Goal: Information Seeking & Learning: Find specific fact

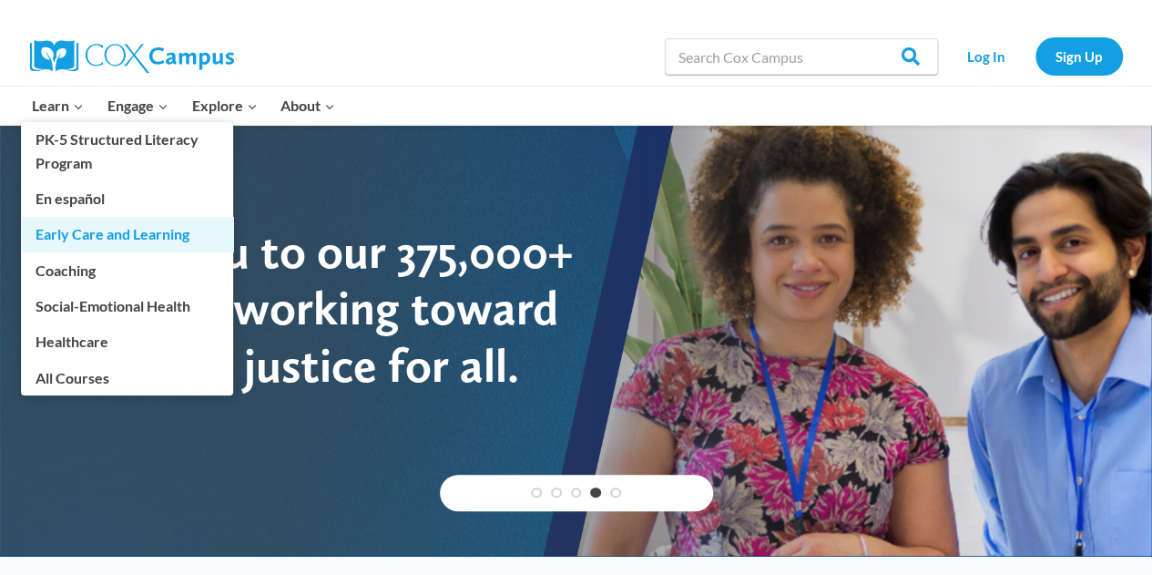
click at [68, 231] on link "Early Care and Learning" at bounding box center [127, 234] width 212 height 35
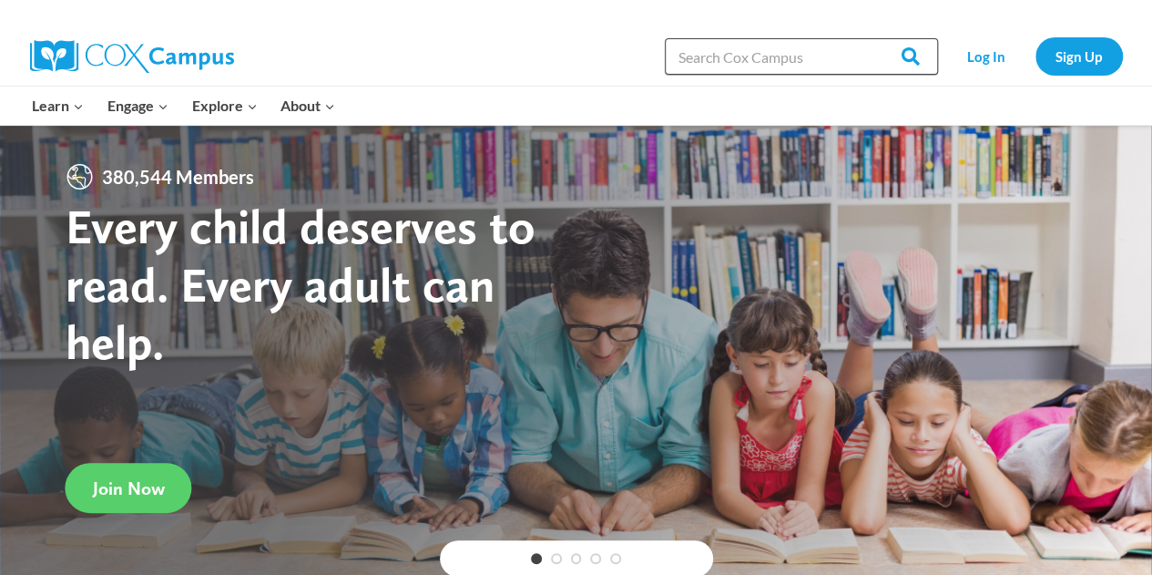
drag, startPoint x: 0, startPoint y: 0, endPoint x: 747, endPoint y: 56, distance: 748.8
click at [746, 53] on input "Search in [URL][DOMAIN_NAME]" at bounding box center [801, 56] width 273 height 36
type input "read with me"
click at [867, 38] on input "Search" at bounding box center [902, 56] width 71 height 36
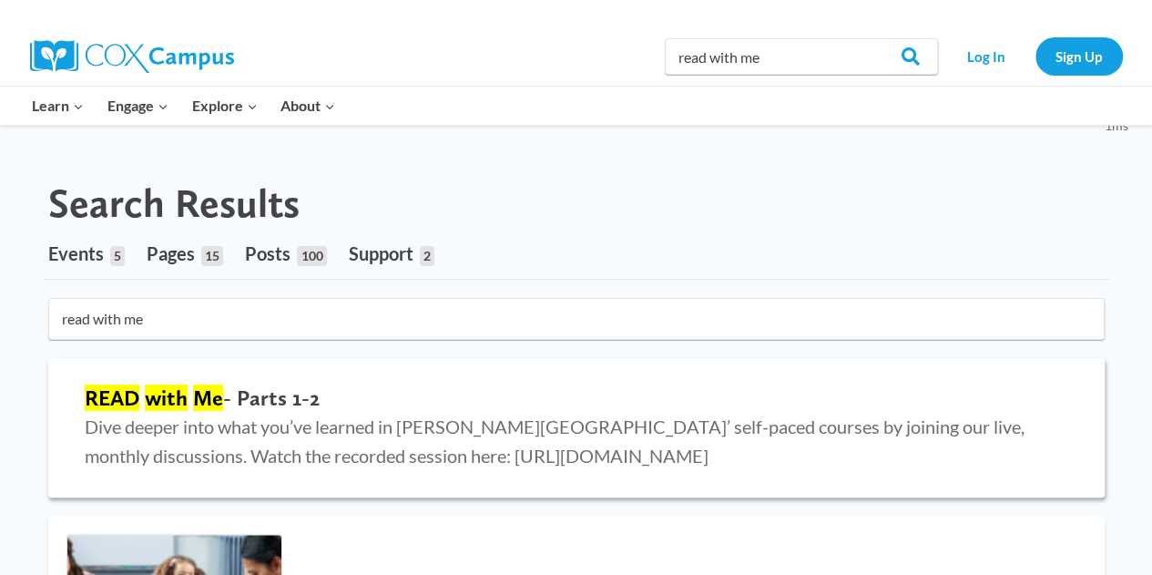
click at [153, 396] on mark "with" at bounding box center [166, 397] width 43 height 26
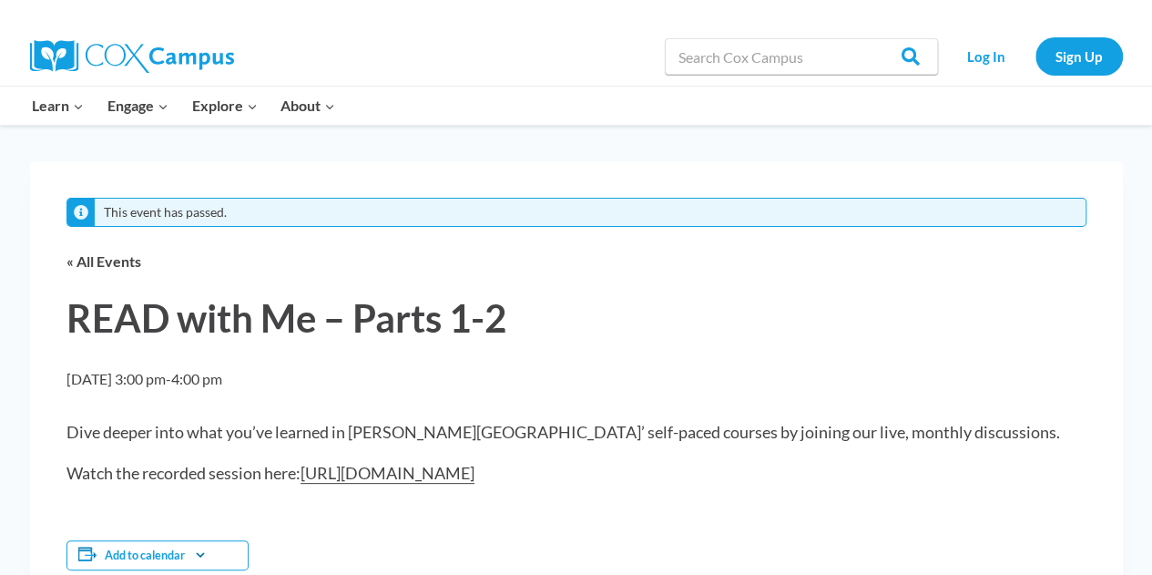
click at [301, 511] on div "Add to calendar Google Calendar iCalendar Outlook 365 Outlook Live" at bounding box center [576, 555] width 1020 height 88
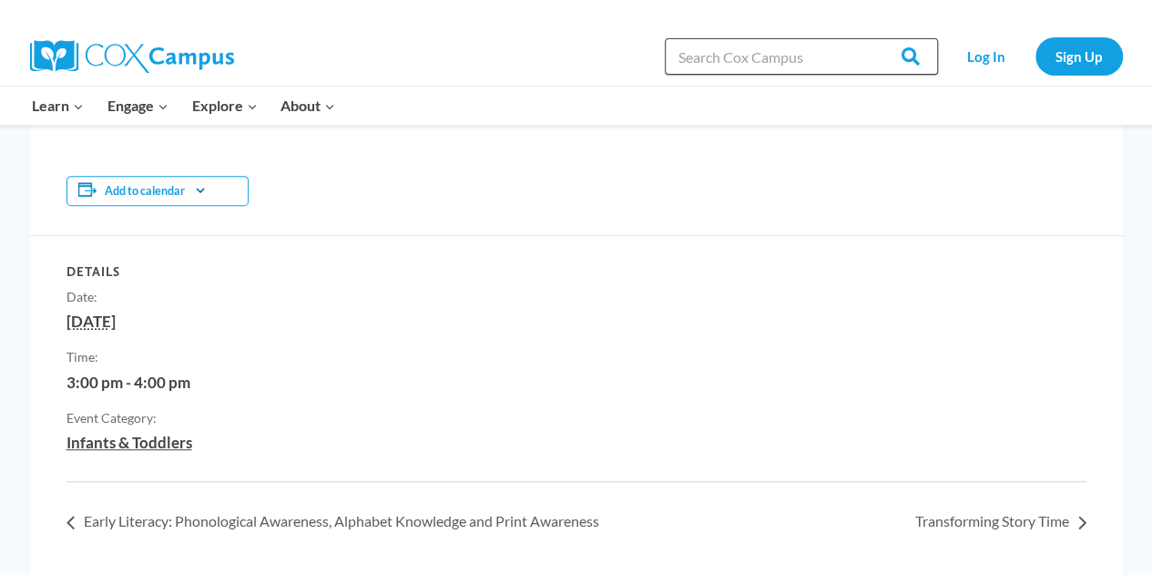
click at [747, 62] on input "Search in [URL][DOMAIN_NAME]" at bounding box center [801, 56] width 273 height 36
type input "oral language is the foundation for literacy"
click at [867, 38] on input "Search" at bounding box center [902, 56] width 71 height 36
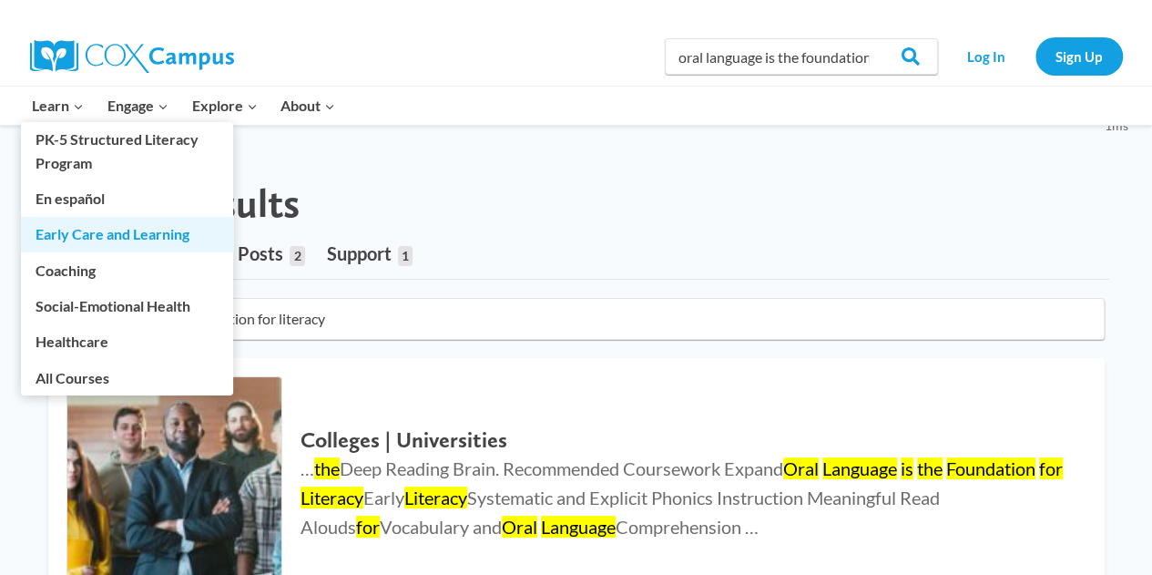
click at [93, 230] on link "Early Care and Learning" at bounding box center [127, 234] width 212 height 35
